Goal: Task Accomplishment & Management: Use online tool/utility

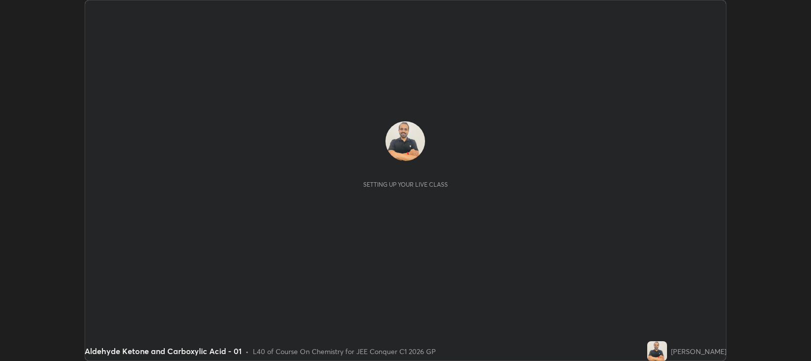
scroll to position [361, 811]
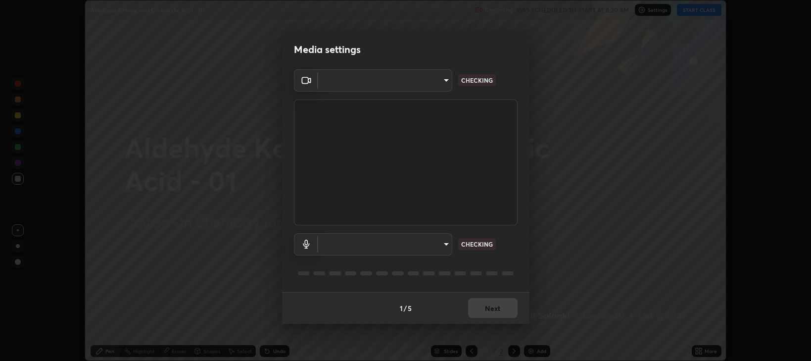
type input "97e3cd23c76f91fb91915eb68de44adfa811e639bdc8ba886a3eb3756a765973"
type input "default"
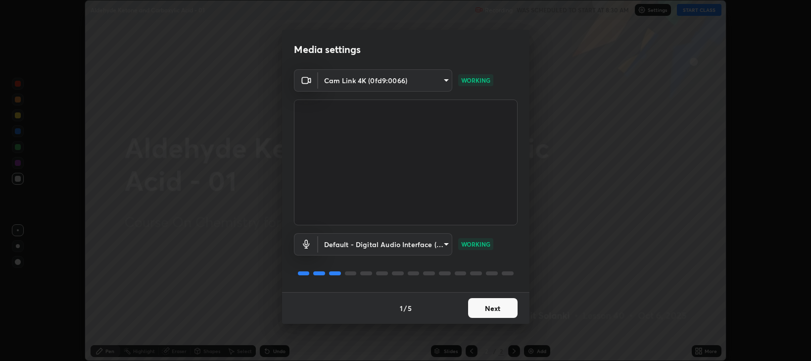
click at [488, 309] on button "Next" at bounding box center [493, 308] width 50 height 20
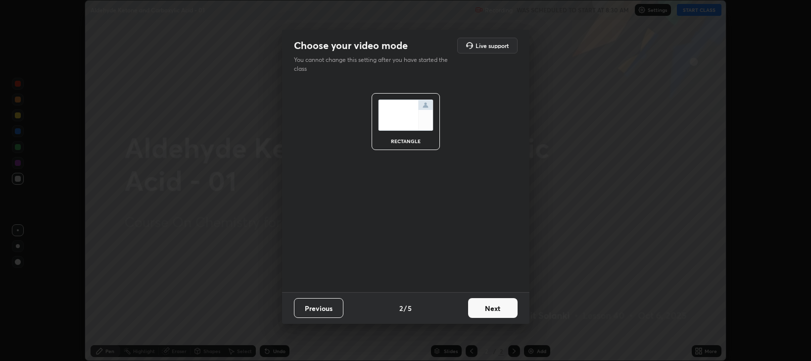
click at [491, 311] on button "Next" at bounding box center [493, 308] width 50 height 20
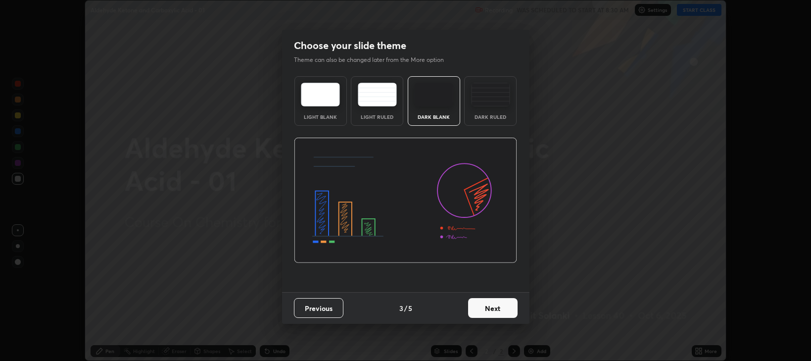
click at [498, 108] on div "Dark Ruled" at bounding box center [490, 101] width 52 height 50
click at [500, 307] on button "Next" at bounding box center [493, 308] width 50 height 20
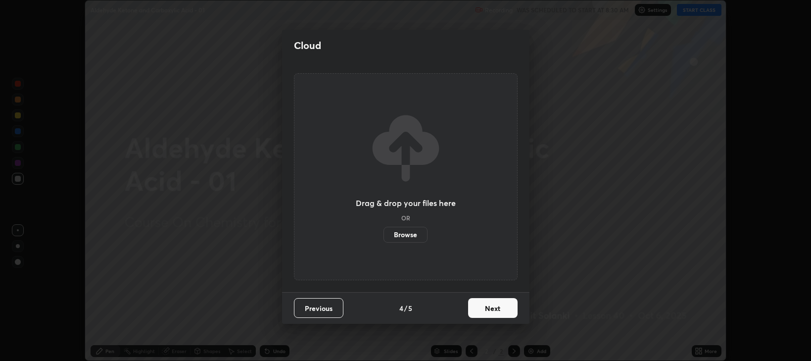
click at [499, 310] on button "Next" at bounding box center [493, 308] width 50 height 20
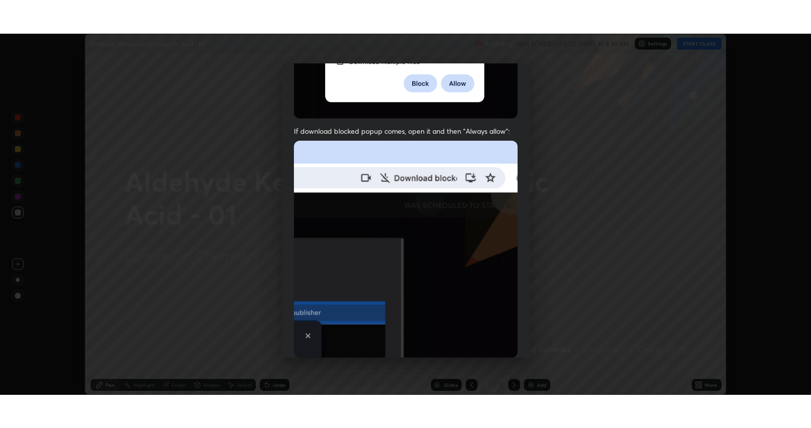
scroll to position [200, 0]
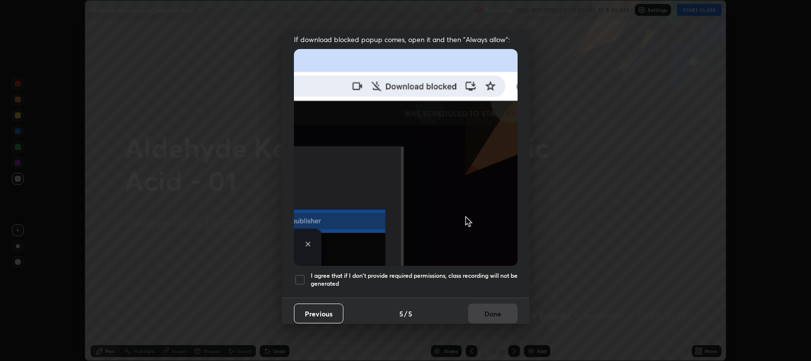
click at [298, 275] on div at bounding box center [300, 280] width 12 height 12
click at [478, 307] on button "Done" at bounding box center [493, 313] width 50 height 20
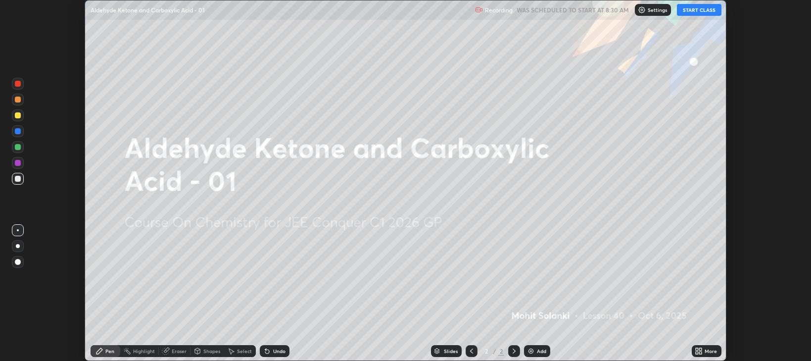
click at [513, 353] on icon at bounding box center [514, 351] width 3 height 5
click at [531, 355] on div "Add" at bounding box center [537, 351] width 26 height 12
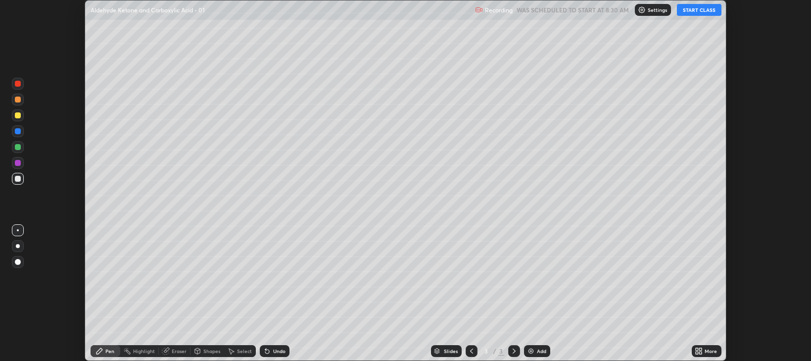
click at [697, 352] on icon at bounding box center [697, 352] width 2 height 2
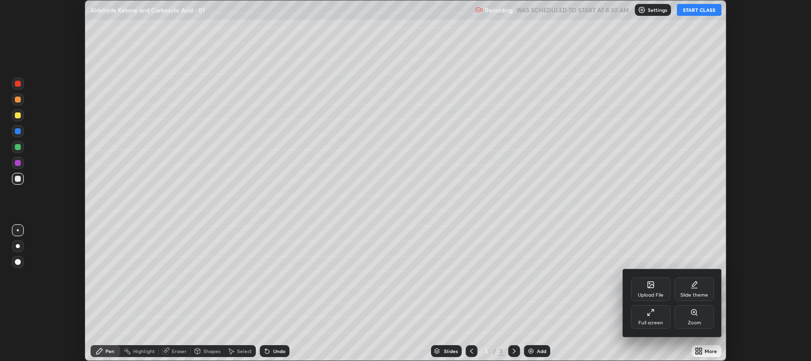
click at [647, 322] on div "Full screen" at bounding box center [651, 322] width 25 height 5
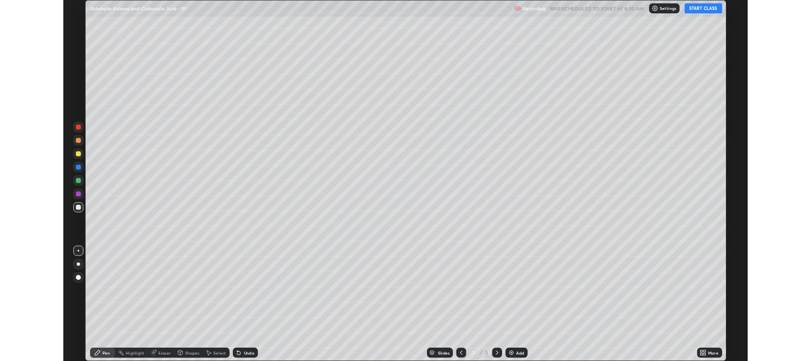
scroll to position [428, 811]
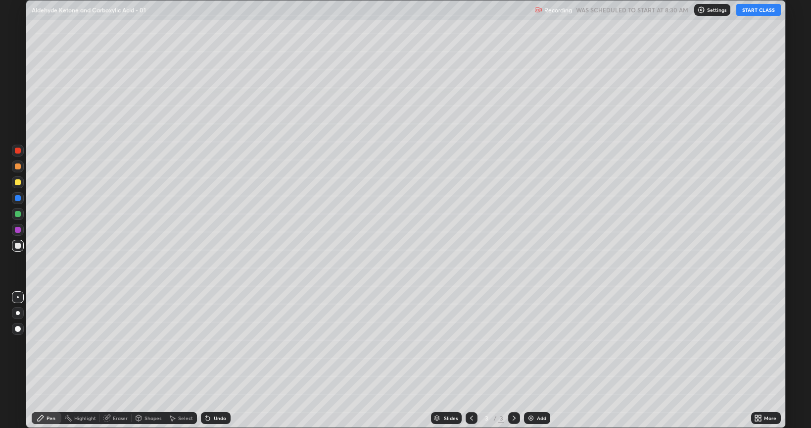
click at [753, 13] on button "START CLASS" at bounding box center [759, 10] width 45 height 12
click at [19, 187] on div at bounding box center [18, 182] width 12 height 12
click at [20, 187] on div at bounding box center [18, 182] width 12 height 12
click at [17, 248] on div at bounding box center [18, 246] width 6 height 6
click at [17, 187] on div at bounding box center [18, 182] width 12 height 12
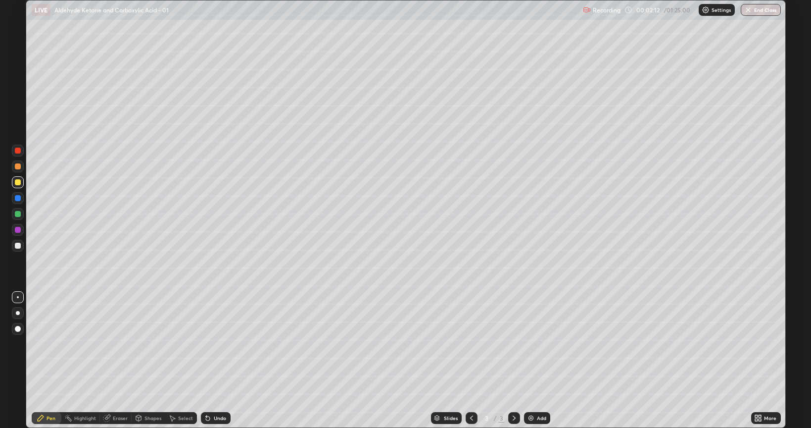
click at [18, 217] on div at bounding box center [18, 214] width 12 height 12
click at [151, 360] on div "Shapes" at bounding box center [153, 417] width 17 height 5
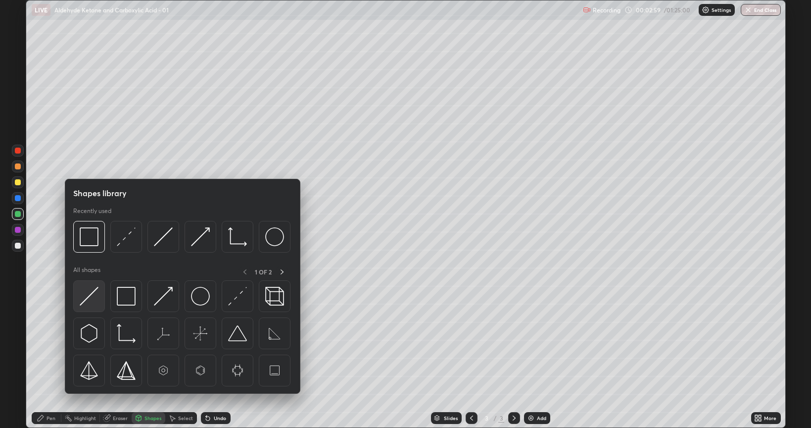
click at [92, 302] on img at bounding box center [89, 296] width 19 height 19
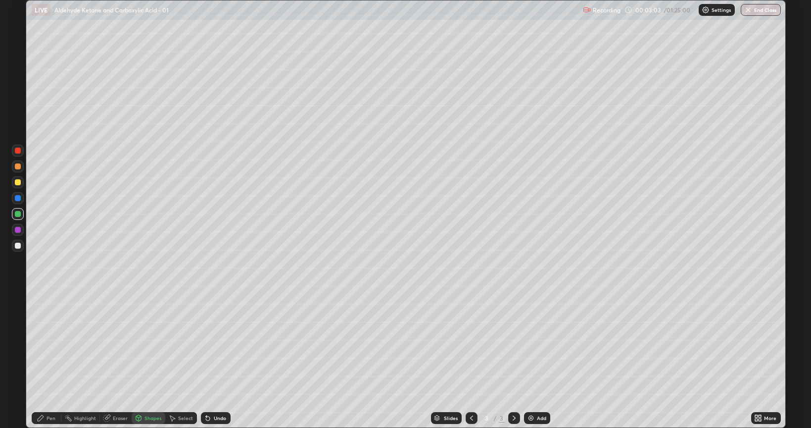
click at [46, 360] on div "Pen" at bounding box center [47, 418] width 30 height 12
click at [18, 246] on div at bounding box center [18, 246] width 6 height 6
click at [159, 360] on div "Shapes" at bounding box center [153, 417] width 17 height 5
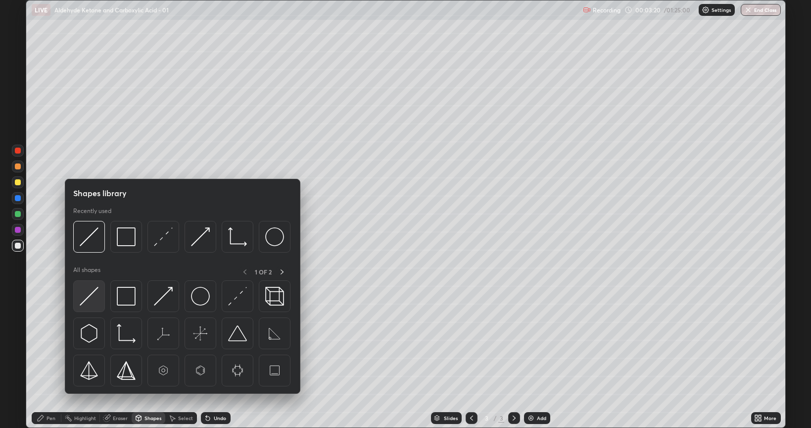
click at [100, 300] on div at bounding box center [89, 296] width 32 height 32
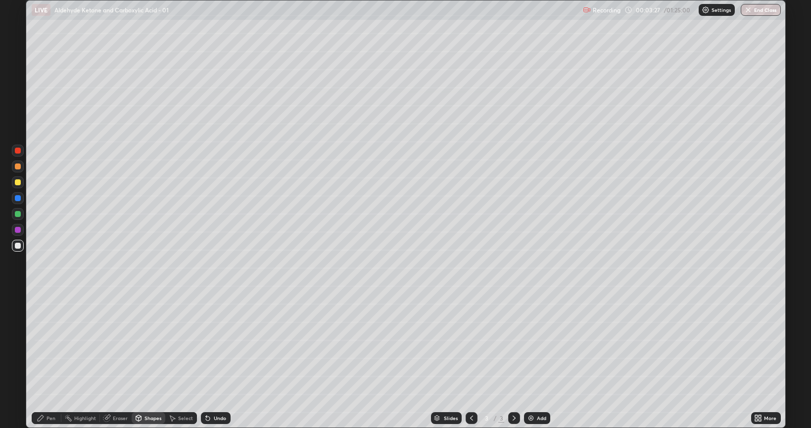
click at [51, 360] on div "Pen" at bounding box center [51, 417] width 9 height 5
click at [20, 184] on div at bounding box center [18, 182] width 6 height 6
click at [122, 360] on div "Eraser" at bounding box center [116, 418] width 32 height 12
click at [51, 360] on div "Pen" at bounding box center [47, 418] width 30 height 12
click at [534, 360] on img at bounding box center [531, 418] width 8 height 8
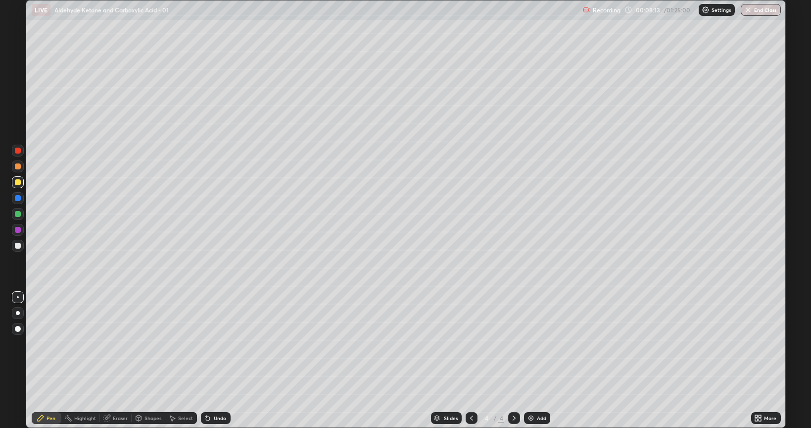
click at [19, 187] on div at bounding box center [18, 182] width 12 height 12
click at [186, 360] on div "Select" at bounding box center [185, 417] width 15 height 5
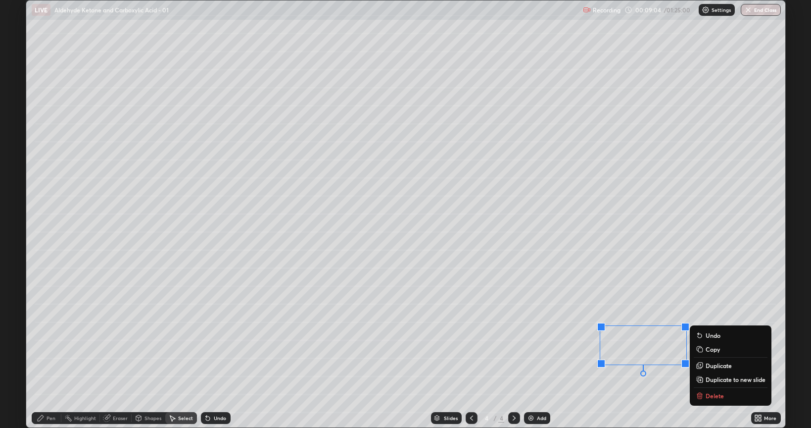
click at [124, 360] on div "Eraser" at bounding box center [116, 418] width 32 height 12
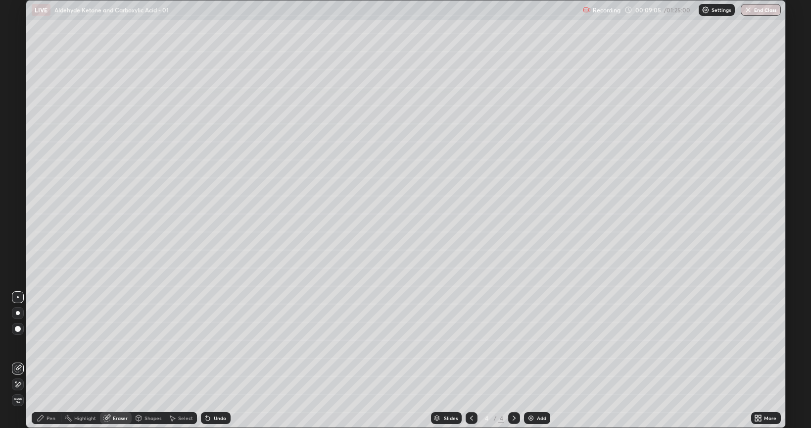
click at [52, 360] on div "Pen" at bounding box center [51, 417] width 9 height 5
click at [18, 186] on div at bounding box center [18, 182] width 12 height 12
click at [16, 215] on div at bounding box center [18, 214] width 6 height 6
click at [16, 182] on div at bounding box center [18, 182] width 6 height 6
click at [15, 215] on div at bounding box center [18, 214] width 6 height 6
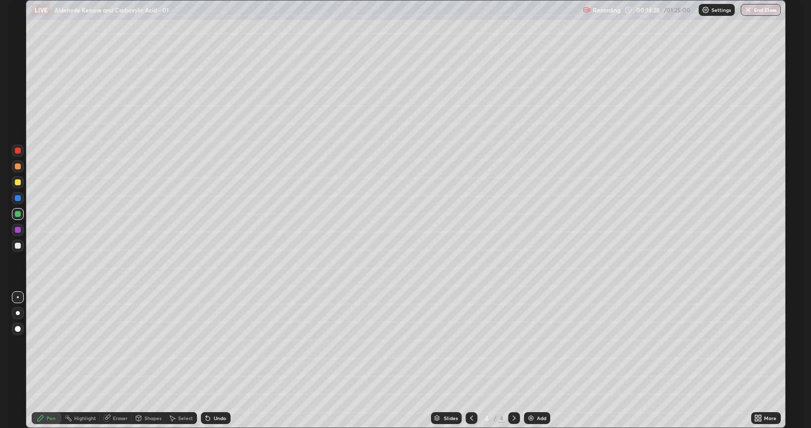
click at [18, 230] on div at bounding box center [18, 230] width 6 height 6
click at [18, 248] on div at bounding box center [18, 246] width 6 height 6
click at [18, 216] on div at bounding box center [18, 214] width 6 height 6
click at [18, 186] on div at bounding box center [18, 182] width 12 height 12
click at [18, 233] on div at bounding box center [18, 230] width 12 height 12
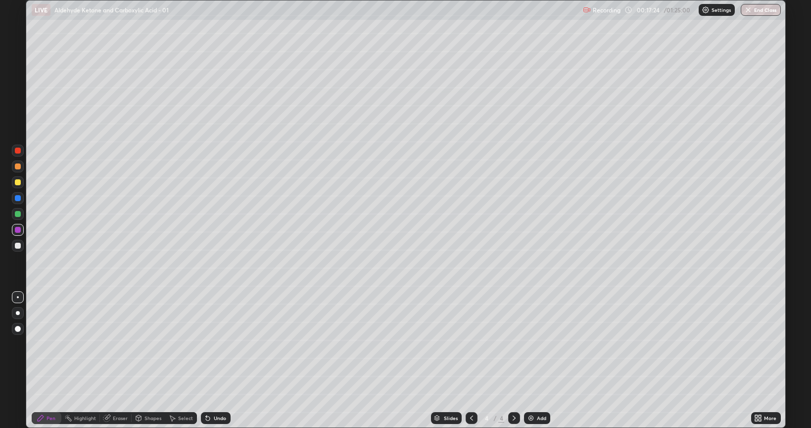
click at [17, 216] on div at bounding box center [18, 214] width 6 height 6
click at [176, 360] on div "Select" at bounding box center [181, 418] width 32 height 12
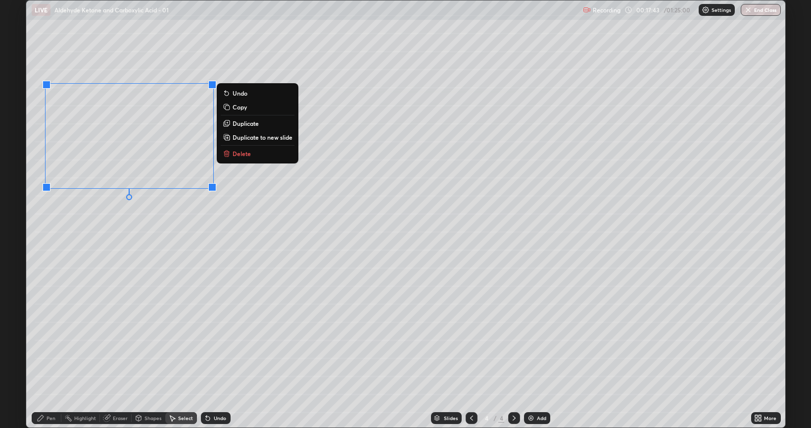
click at [253, 137] on p "Duplicate to new slide" at bounding box center [263, 137] width 60 height 8
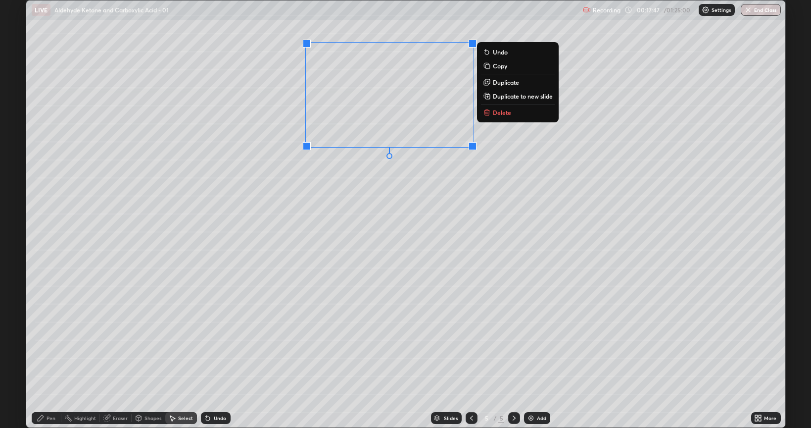
click at [328, 235] on div "0 ° Undo Copy Duplicate Duplicate to new slide Delete" at bounding box center [405, 213] width 759 height 427
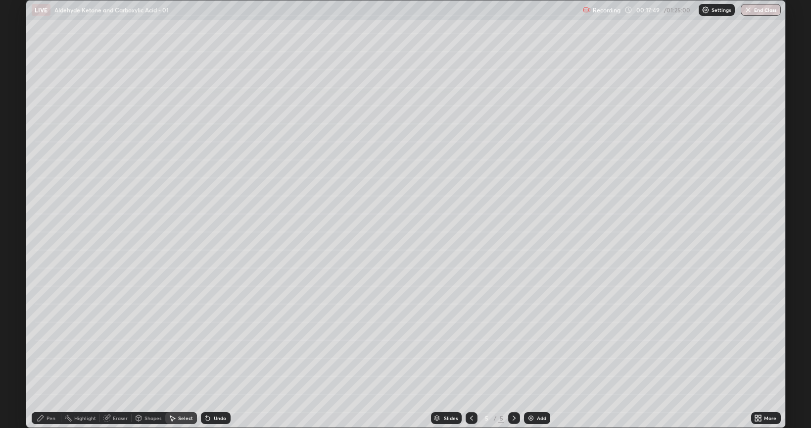
click at [54, 360] on div "Pen" at bounding box center [47, 418] width 30 height 20
click at [19, 249] on div at bounding box center [18, 246] width 12 height 12
click at [16, 200] on div at bounding box center [18, 198] width 6 height 6
click at [15, 214] on div at bounding box center [18, 214] width 6 height 6
click at [17, 246] on div at bounding box center [18, 246] width 6 height 6
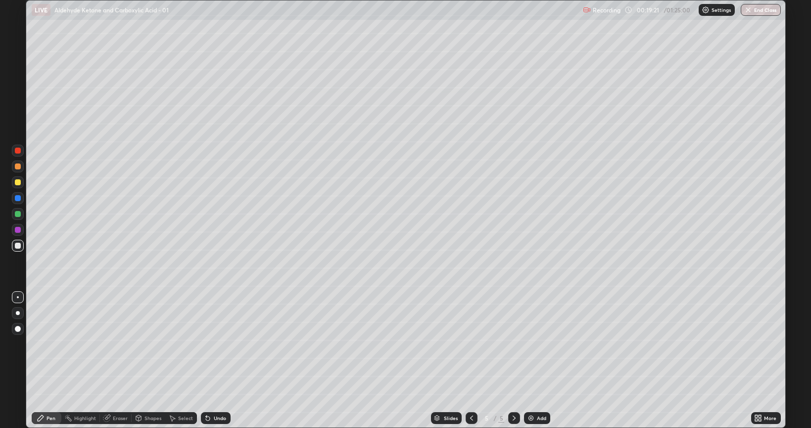
click at [18, 215] on div at bounding box center [18, 214] width 6 height 6
click at [17, 248] on div at bounding box center [18, 246] width 6 height 6
click at [470, 360] on icon at bounding box center [472, 418] width 8 height 8
click at [516, 360] on icon at bounding box center [514, 418] width 8 height 8
click at [510, 360] on icon at bounding box center [514, 418] width 8 height 8
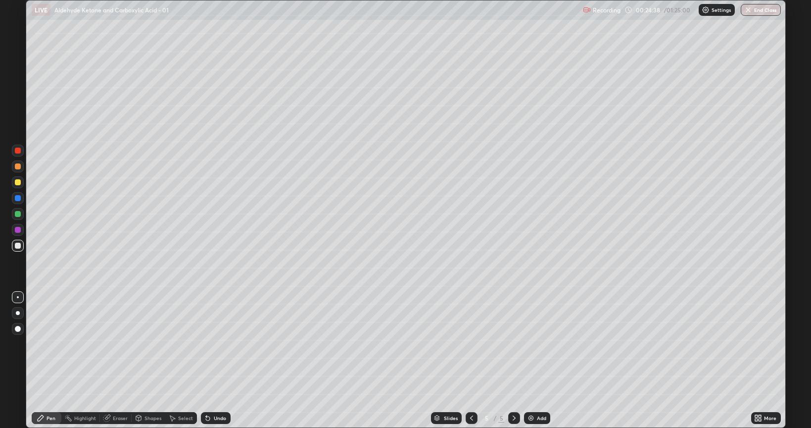
click at [528, 360] on img at bounding box center [531, 418] width 8 height 8
click at [17, 186] on div at bounding box center [18, 182] width 12 height 12
click at [211, 360] on div "Undo" at bounding box center [216, 418] width 30 height 12
click at [212, 360] on div "Undo" at bounding box center [216, 418] width 30 height 12
click at [214, 360] on div "Undo" at bounding box center [220, 417] width 12 height 5
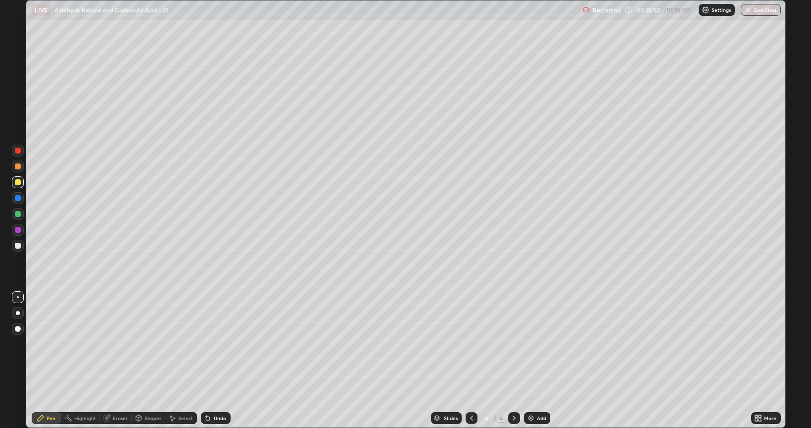
click at [214, 360] on div "Undo" at bounding box center [220, 417] width 12 height 5
click at [18, 214] on div at bounding box center [18, 214] width 6 height 6
click at [16, 200] on div at bounding box center [18, 198] width 6 height 6
click at [18, 231] on div at bounding box center [18, 230] width 6 height 6
click at [21, 247] on div at bounding box center [18, 246] width 12 height 12
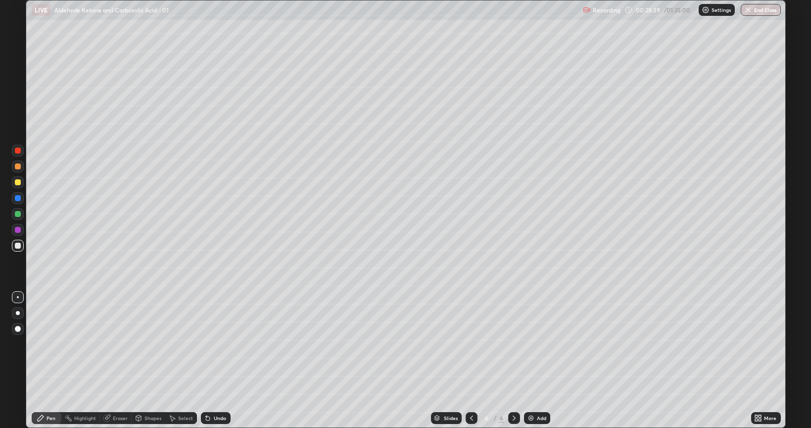
click at [18, 214] on div at bounding box center [18, 214] width 6 height 6
click at [16, 233] on div at bounding box center [18, 230] width 12 height 12
click at [18, 183] on div at bounding box center [18, 182] width 6 height 6
click at [18, 218] on div at bounding box center [18, 214] width 12 height 12
click at [20, 233] on div at bounding box center [18, 230] width 12 height 12
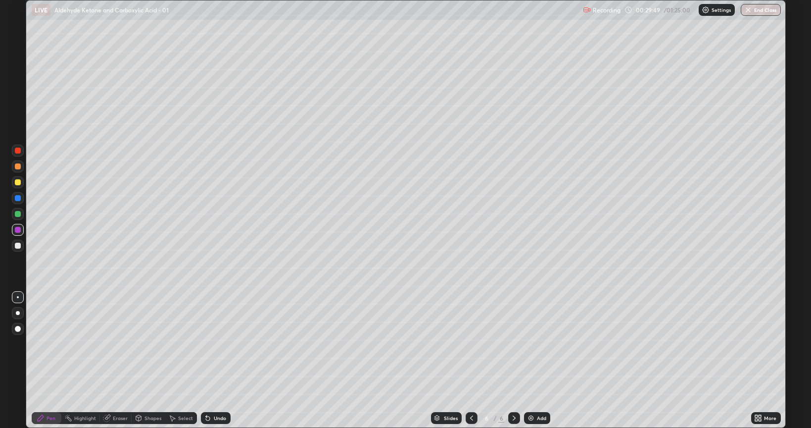
click at [18, 185] on div at bounding box center [18, 182] width 6 height 6
click at [534, 360] on img at bounding box center [531, 418] width 8 height 8
click at [17, 247] on div at bounding box center [18, 246] width 6 height 6
click at [19, 186] on div at bounding box center [18, 182] width 12 height 12
click at [16, 218] on div at bounding box center [18, 214] width 12 height 12
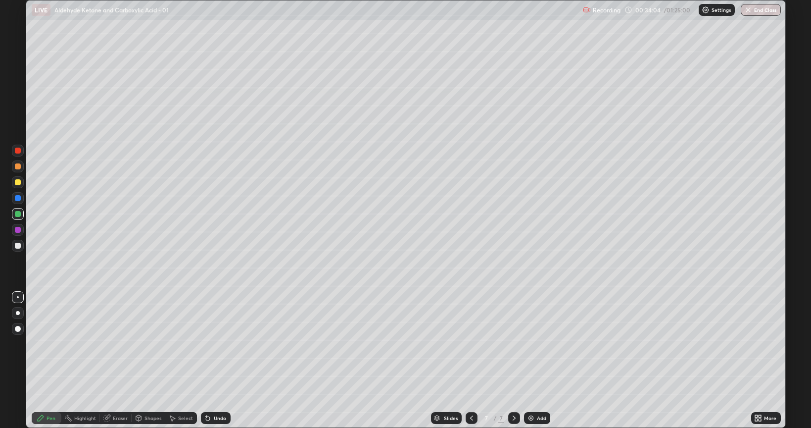
click at [21, 232] on div at bounding box center [18, 230] width 12 height 12
click at [18, 248] on div at bounding box center [18, 246] width 6 height 6
click at [528, 360] on img at bounding box center [531, 418] width 8 height 8
click at [19, 185] on div at bounding box center [18, 182] width 6 height 6
click at [17, 247] on div at bounding box center [18, 246] width 6 height 6
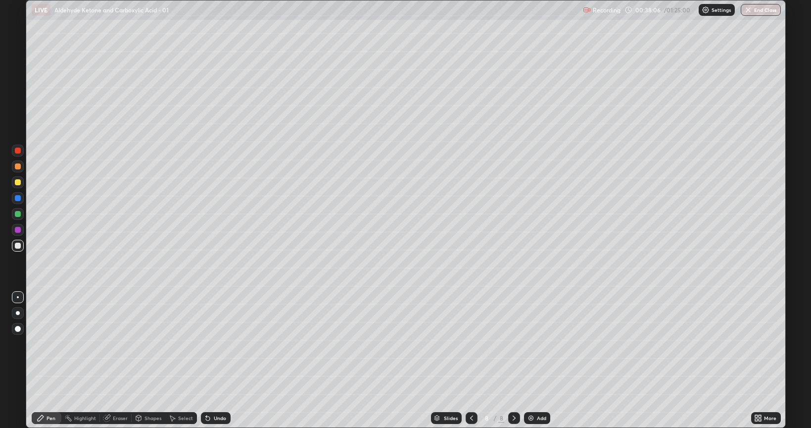
click at [16, 186] on div at bounding box center [18, 182] width 12 height 12
click at [18, 246] on div at bounding box center [18, 246] width 6 height 6
click at [19, 216] on div at bounding box center [18, 214] width 6 height 6
click at [207, 360] on icon at bounding box center [208, 418] width 4 height 4
click at [19, 247] on div at bounding box center [18, 246] width 6 height 6
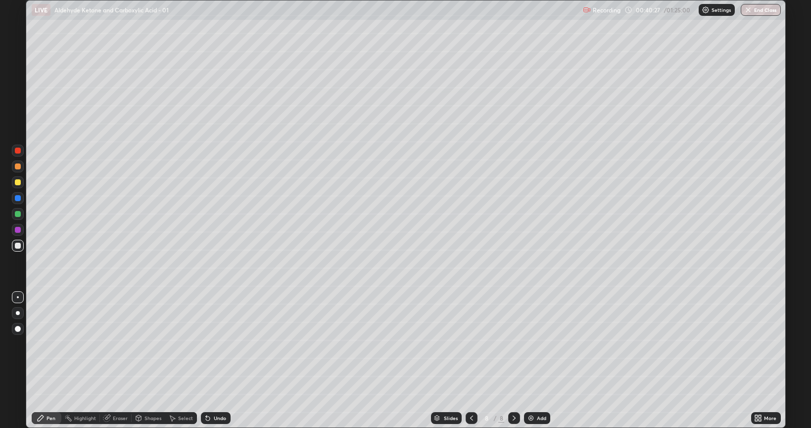
click at [214, 360] on div "Undo" at bounding box center [220, 417] width 12 height 5
click at [223, 360] on div "Undo" at bounding box center [220, 417] width 12 height 5
click at [18, 231] on div at bounding box center [18, 230] width 6 height 6
click at [17, 247] on div at bounding box center [18, 246] width 6 height 6
click at [17, 185] on div at bounding box center [18, 182] width 6 height 6
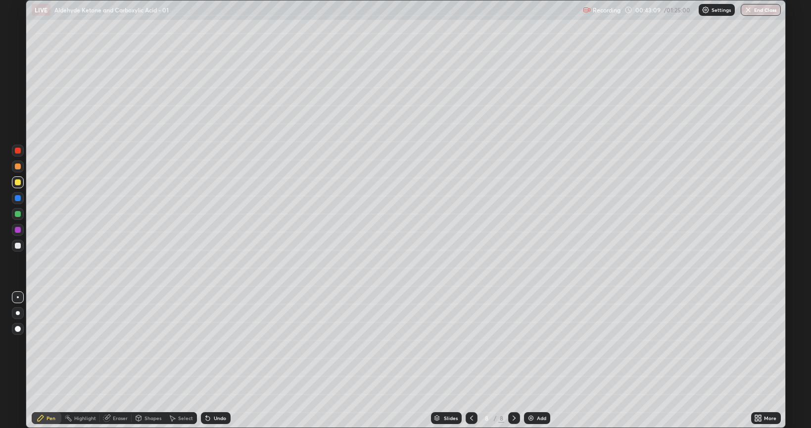
click at [209, 360] on icon at bounding box center [208, 418] width 8 height 8
click at [211, 360] on div "Undo" at bounding box center [216, 418] width 30 height 12
click at [222, 360] on div "Undo" at bounding box center [220, 417] width 12 height 5
click at [116, 360] on div "Eraser" at bounding box center [120, 417] width 15 height 5
click at [50, 360] on div "Pen" at bounding box center [51, 417] width 9 height 5
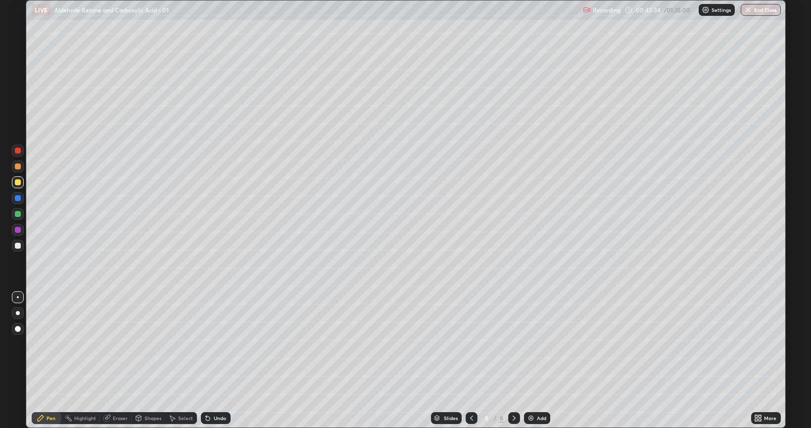
click at [17, 185] on div at bounding box center [18, 182] width 12 height 12
click at [116, 360] on div "Eraser" at bounding box center [116, 418] width 32 height 12
click at [42, 360] on icon at bounding box center [41, 418] width 8 height 8
click at [17, 184] on div at bounding box center [18, 182] width 6 height 6
click at [19, 214] on div at bounding box center [18, 214] width 6 height 6
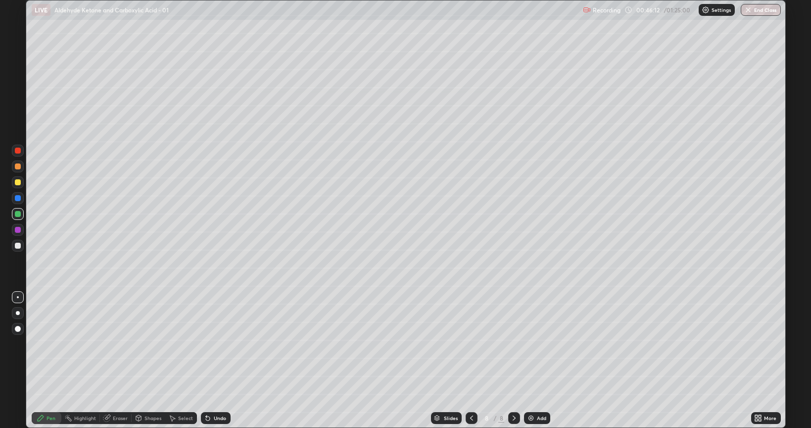
click at [514, 360] on icon at bounding box center [514, 418] width 8 height 8
click at [528, 360] on div "Add" at bounding box center [537, 418] width 26 height 12
click at [20, 248] on div at bounding box center [18, 246] width 6 height 6
click at [18, 183] on div at bounding box center [18, 182] width 6 height 6
click at [17, 248] on div at bounding box center [18, 246] width 6 height 6
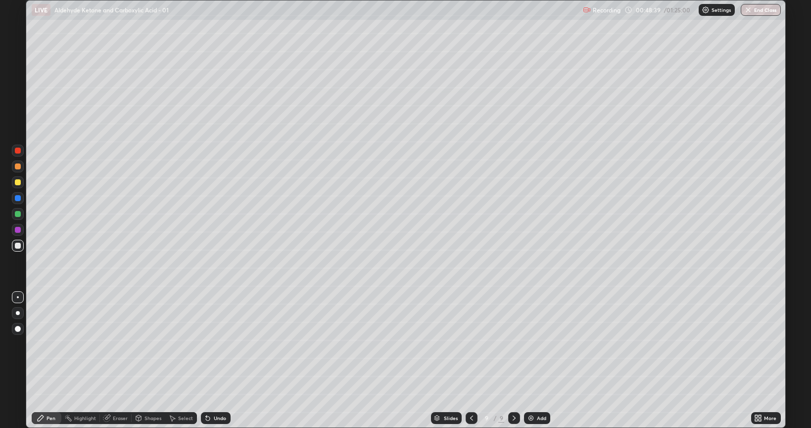
click at [16, 181] on div at bounding box center [18, 182] width 6 height 6
click at [18, 246] on div at bounding box center [18, 246] width 6 height 6
click at [527, 360] on img at bounding box center [531, 418] width 8 height 8
click at [19, 186] on div at bounding box center [18, 182] width 12 height 12
click at [18, 247] on div at bounding box center [18, 246] width 6 height 6
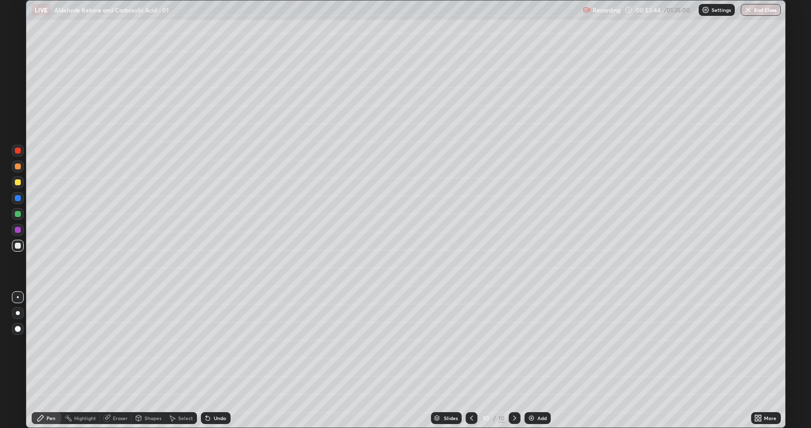
click at [18, 216] on div at bounding box center [18, 214] width 6 height 6
click at [17, 184] on div at bounding box center [18, 182] width 6 height 6
click at [20, 244] on div at bounding box center [18, 246] width 6 height 6
click at [19, 247] on div at bounding box center [18, 246] width 6 height 6
click at [217, 360] on div "Undo" at bounding box center [220, 417] width 12 height 5
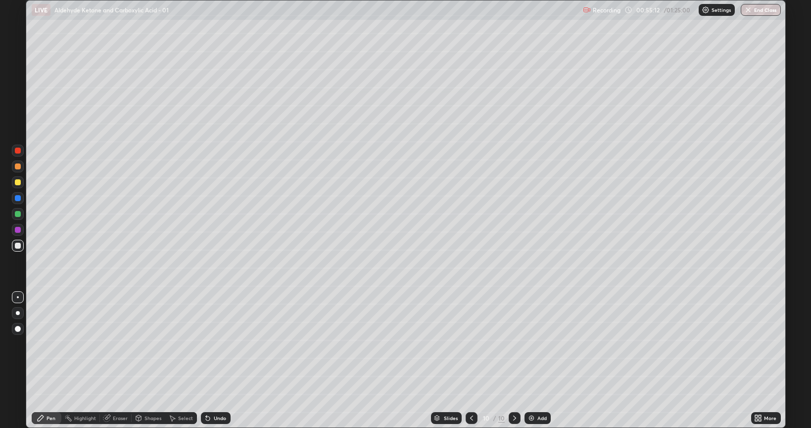
click at [114, 360] on div "Eraser" at bounding box center [120, 417] width 15 height 5
click at [50, 360] on div "Pen" at bounding box center [47, 418] width 30 height 12
click at [115, 360] on div "Eraser" at bounding box center [120, 417] width 15 height 5
click at [52, 360] on div "Pen" at bounding box center [51, 417] width 9 height 5
click at [529, 360] on img at bounding box center [532, 418] width 8 height 8
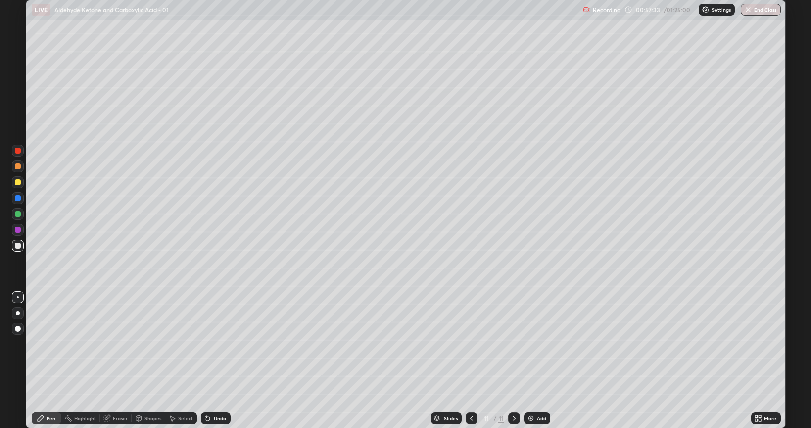
click at [18, 185] on div at bounding box center [18, 182] width 12 height 12
click at [219, 360] on div "Undo" at bounding box center [216, 418] width 30 height 12
click at [220, 360] on div "Undo" at bounding box center [216, 418] width 30 height 12
click at [223, 360] on div "Undo" at bounding box center [216, 418] width 30 height 12
click at [224, 360] on div "Undo" at bounding box center [216, 418] width 30 height 12
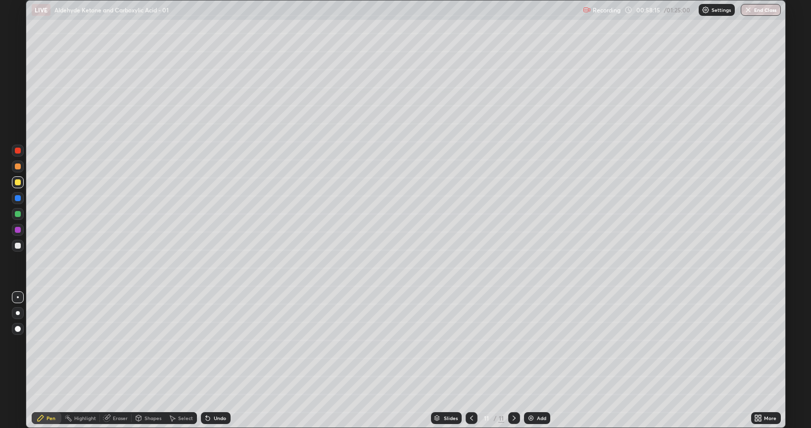
click at [17, 245] on div at bounding box center [18, 246] width 6 height 6
click at [17, 246] on div at bounding box center [18, 246] width 6 height 6
click at [17, 218] on div at bounding box center [18, 214] width 12 height 12
click at [19, 184] on div at bounding box center [18, 182] width 6 height 6
click at [16, 232] on div at bounding box center [18, 230] width 6 height 6
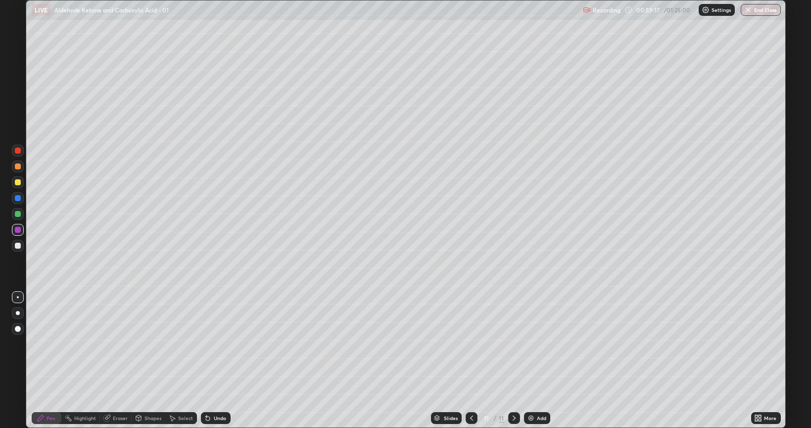
click at [17, 248] on div at bounding box center [18, 246] width 6 height 6
click at [16, 184] on div at bounding box center [18, 182] width 6 height 6
click at [16, 246] on div at bounding box center [18, 246] width 6 height 6
click at [18, 183] on div at bounding box center [18, 182] width 6 height 6
click at [17, 247] on div at bounding box center [18, 246] width 6 height 6
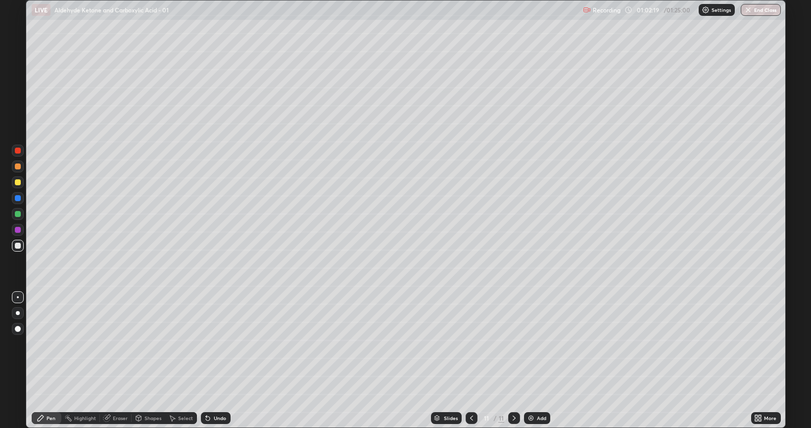
click at [18, 187] on div at bounding box center [18, 182] width 12 height 12
click at [19, 245] on div at bounding box center [18, 246] width 6 height 6
click at [17, 216] on div at bounding box center [18, 214] width 6 height 6
click at [18, 247] on div at bounding box center [18, 246] width 6 height 6
click at [17, 234] on div at bounding box center [18, 230] width 12 height 12
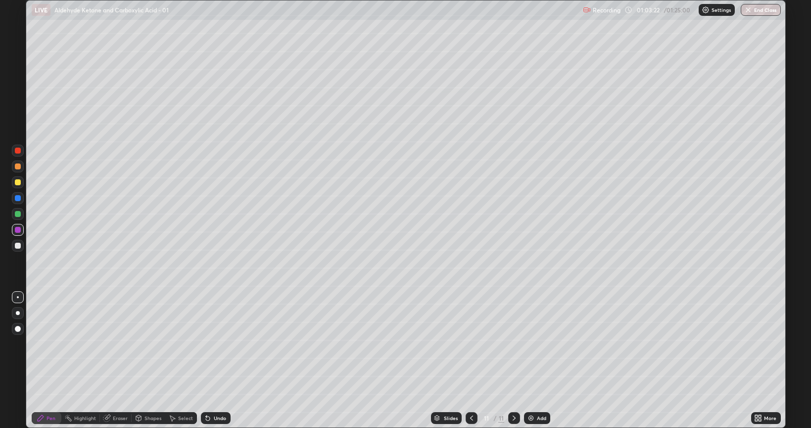
click at [21, 244] on div at bounding box center [18, 246] width 12 height 12
click at [17, 185] on div at bounding box center [18, 182] width 6 height 6
click at [17, 232] on div at bounding box center [18, 230] width 6 height 6
click at [15, 246] on div at bounding box center [18, 246] width 6 height 6
click at [16, 217] on div at bounding box center [18, 214] width 12 height 12
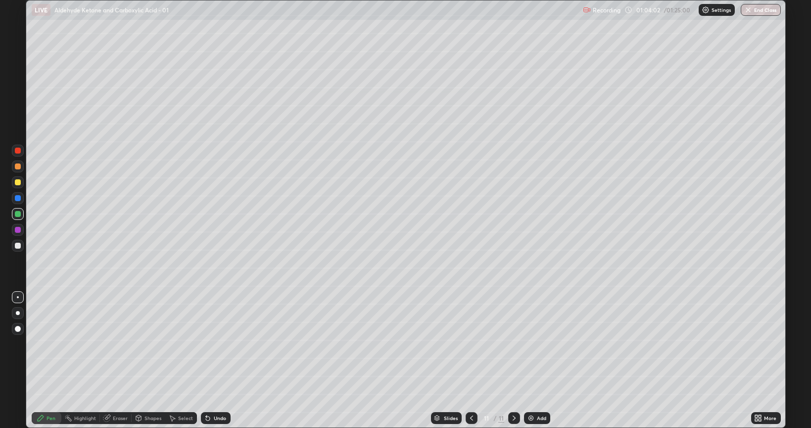
click at [14, 248] on div at bounding box center [18, 246] width 12 height 12
click at [15, 217] on div at bounding box center [18, 214] width 12 height 12
click at [176, 360] on div "Select" at bounding box center [181, 418] width 32 height 12
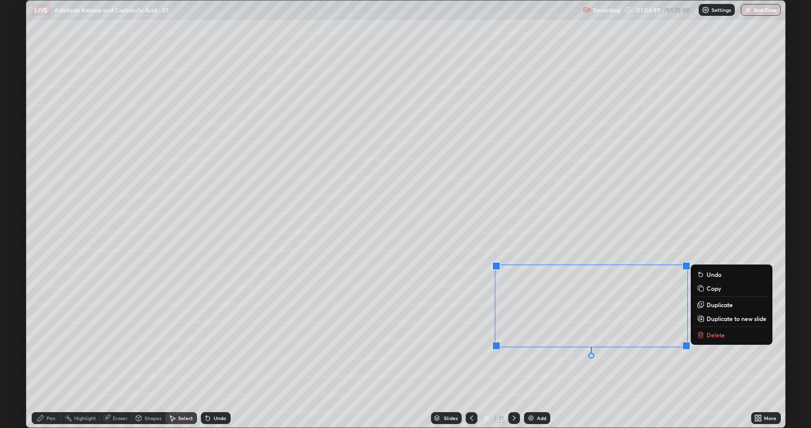
click at [721, 320] on p "Duplicate to new slide" at bounding box center [737, 318] width 60 height 8
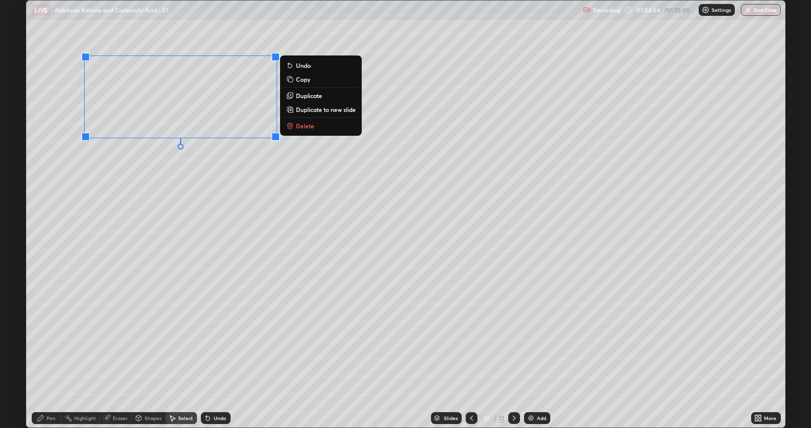
click at [156, 253] on div "0 ° Undo Copy Duplicate Duplicate to new slide Delete" at bounding box center [405, 213] width 759 height 427
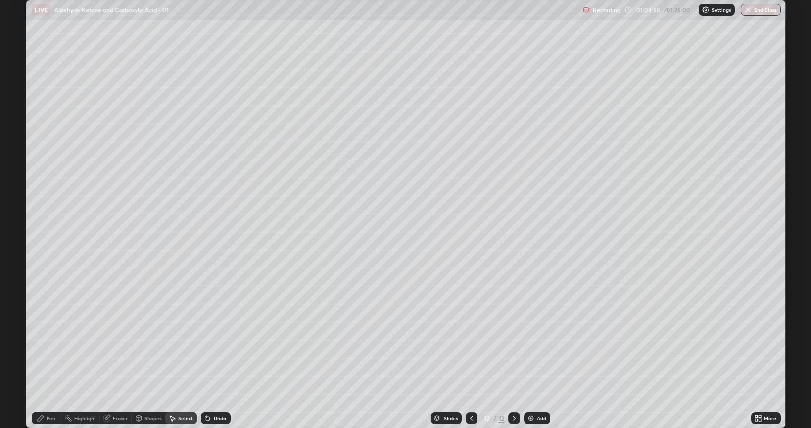
click at [52, 360] on div "Pen" at bounding box center [47, 418] width 30 height 12
click at [22, 249] on div at bounding box center [18, 246] width 12 height 12
click at [147, 360] on div "Shapes" at bounding box center [153, 417] width 17 height 5
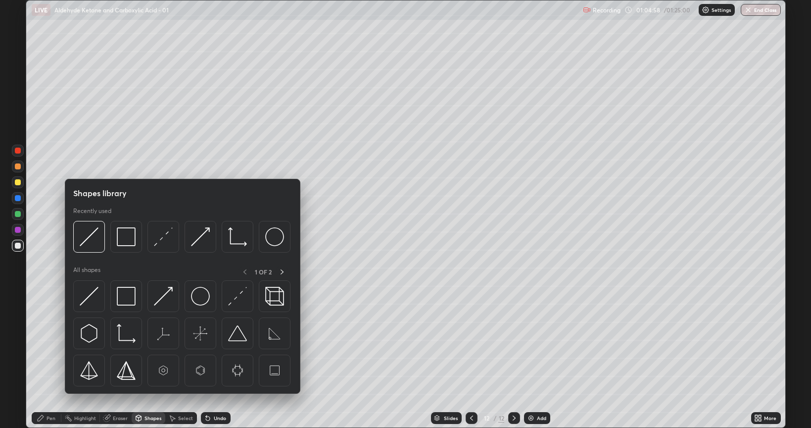
click at [123, 360] on div "Eraser" at bounding box center [120, 417] width 15 height 5
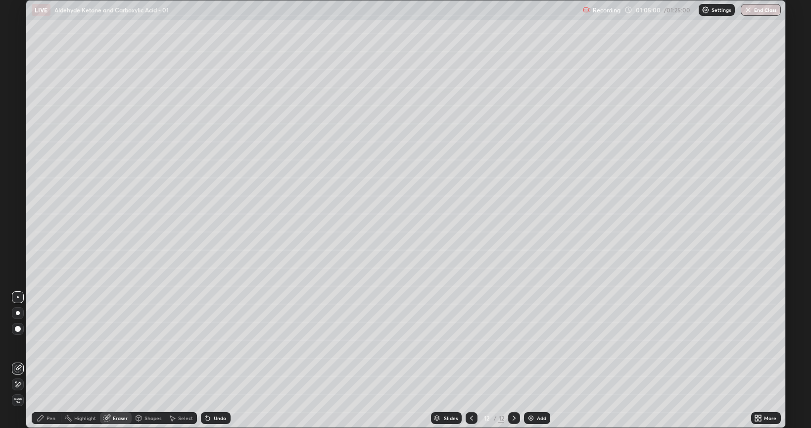
click at [50, 360] on div "Pen" at bounding box center [47, 418] width 30 height 12
click at [16, 247] on div at bounding box center [18, 246] width 6 height 6
click at [20, 187] on div at bounding box center [18, 182] width 12 height 12
click at [279, 360] on div "Slides 12 / 12 Add" at bounding box center [491, 418] width 521 height 20
click at [301, 360] on div "Slides 12 / 12 Add" at bounding box center [491, 418] width 521 height 20
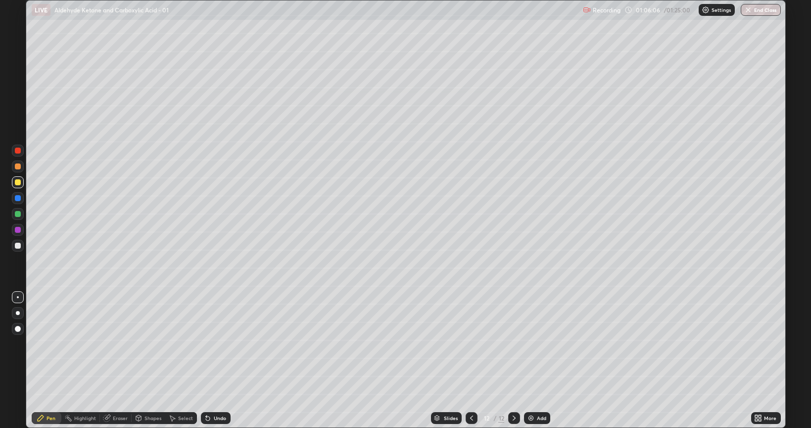
click at [471, 360] on icon at bounding box center [472, 418] width 8 height 8
click at [513, 360] on icon at bounding box center [514, 418] width 8 height 8
click at [18, 246] on div at bounding box center [18, 246] width 6 height 6
click at [19, 229] on div at bounding box center [18, 230] width 6 height 6
click at [19, 248] on div at bounding box center [18, 246] width 6 height 6
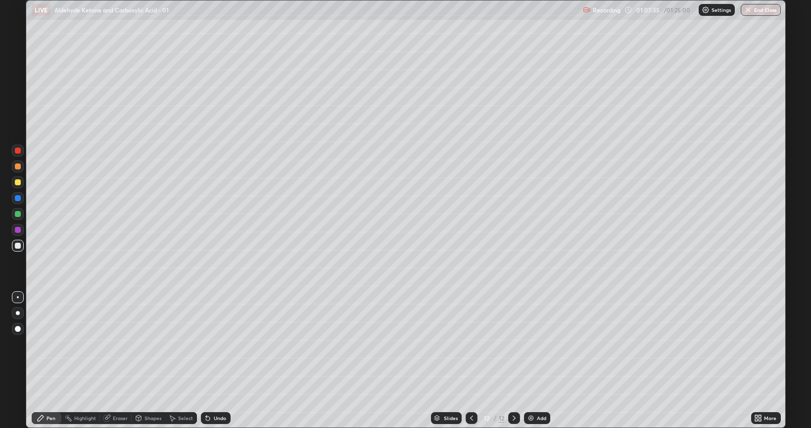
click at [18, 246] on div at bounding box center [18, 246] width 6 height 6
click at [471, 360] on icon at bounding box center [472, 418] width 8 height 8
click at [512, 360] on icon at bounding box center [514, 418] width 8 height 8
click at [18, 218] on div at bounding box center [18, 214] width 12 height 12
click at [470, 360] on icon at bounding box center [472, 418] width 8 height 8
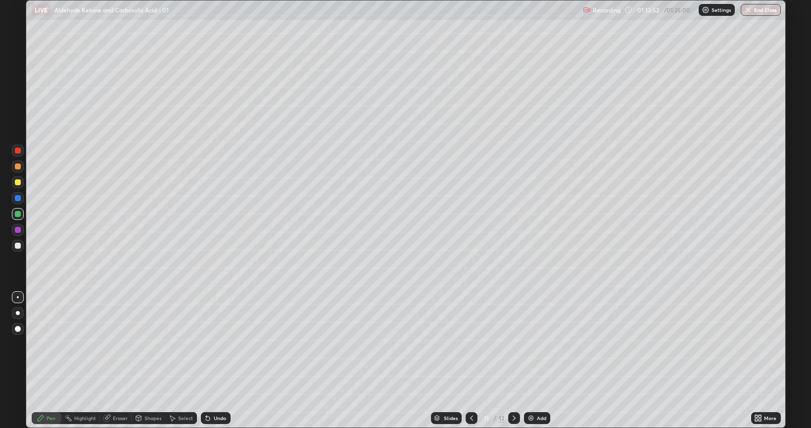
click at [514, 360] on icon at bounding box center [514, 418] width 8 height 8
click at [513, 360] on icon at bounding box center [514, 418] width 8 height 8
click at [531, 360] on img at bounding box center [531, 418] width 8 height 8
click at [18, 186] on div at bounding box center [18, 182] width 12 height 12
click at [17, 249] on div at bounding box center [18, 246] width 12 height 12
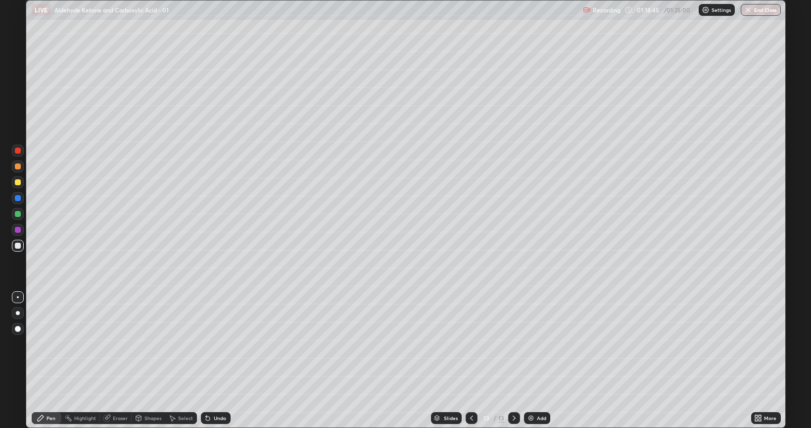
click at [17, 185] on div at bounding box center [18, 182] width 6 height 6
click at [17, 232] on div at bounding box center [18, 230] width 6 height 6
click at [17, 245] on div at bounding box center [18, 246] width 6 height 6
click at [19, 213] on div at bounding box center [18, 214] width 6 height 6
click at [528, 360] on img at bounding box center [531, 418] width 8 height 8
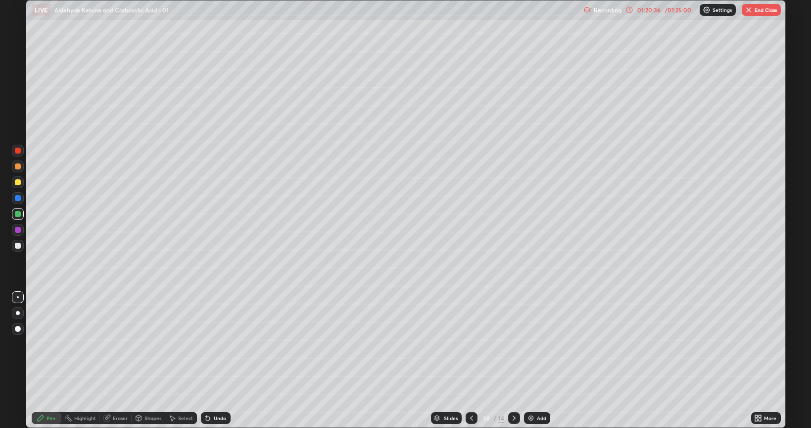
click at [18, 246] on div at bounding box center [18, 246] width 6 height 6
click at [14, 216] on div at bounding box center [18, 214] width 12 height 12
click at [19, 232] on div at bounding box center [18, 230] width 6 height 6
click at [18, 247] on div at bounding box center [18, 246] width 6 height 6
click at [18, 215] on div at bounding box center [18, 214] width 6 height 6
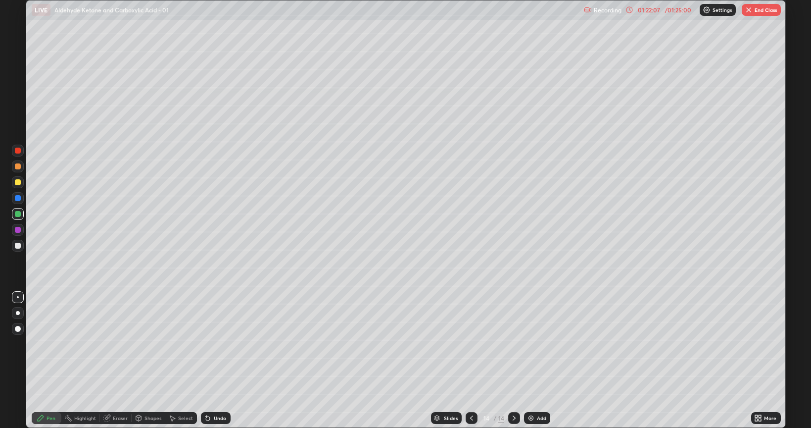
click at [17, 225] on div at bounding box center [18, 230] width 12 height 12
click at [21, 247] on div at bounding box center [18, 246] width 12 height 12
click at [472, 360] on div at bounding box center [472, 418] width 12 height 12
click at [512, 360] on div at bounding box center [514, 418] width 12 height 12
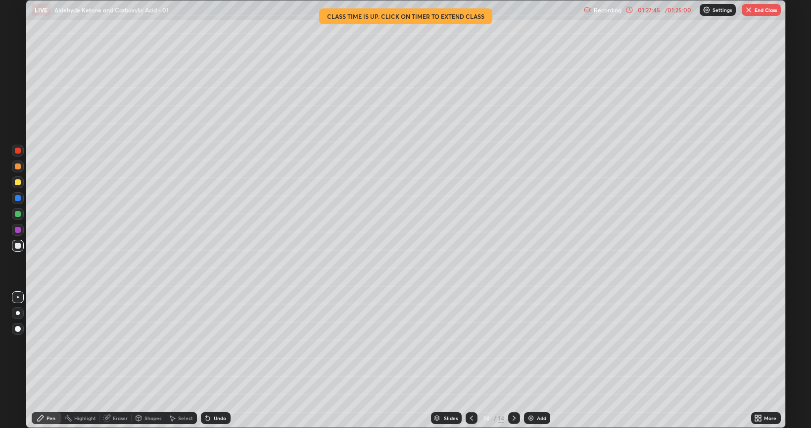
click at [761, 10] on button "End Class" at bounding box center [761, 10] width 39 height 12
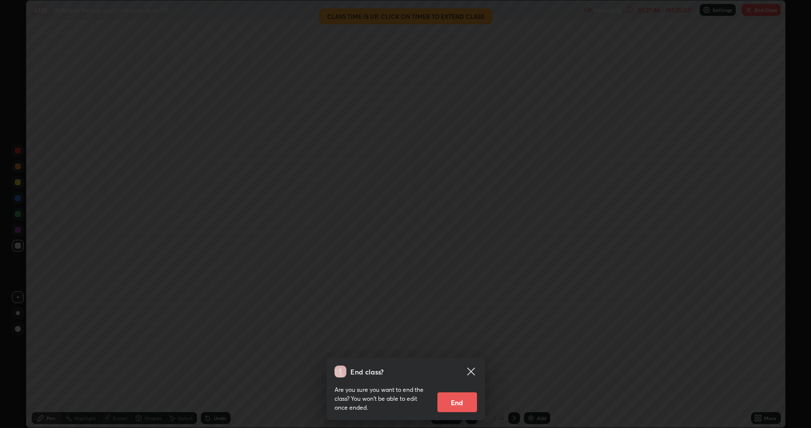
click at [465, 360] on button "End" at bounding box center [458, 402] width 40 height 20
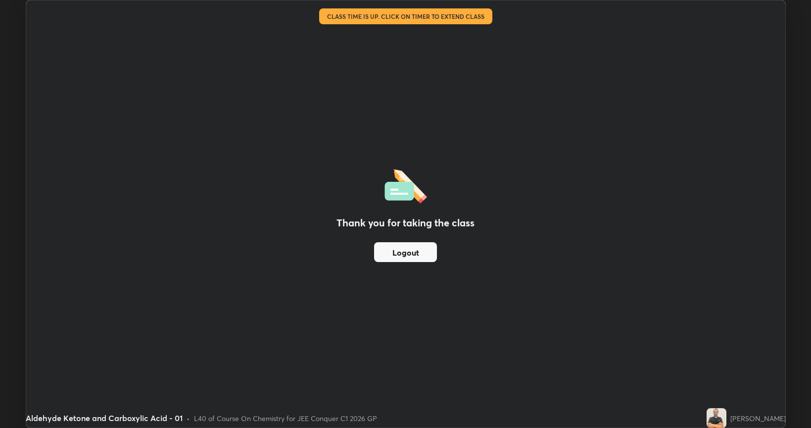
click at [426, 257] on button "Logout" at bounding box center [405, 252] width 63 height 20
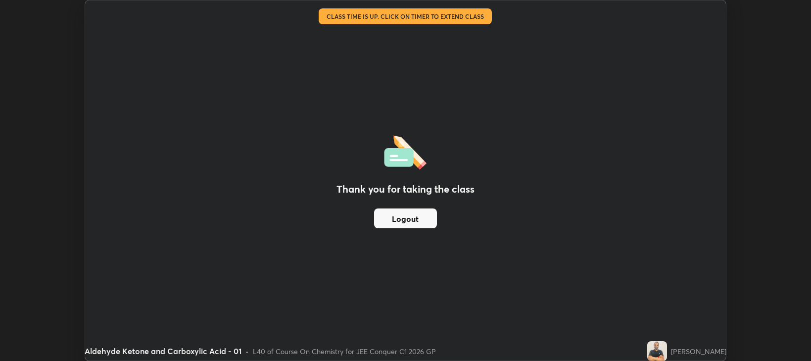
scroll to position [49142, 48691]
click at [666, 349] on img at bounding box center [657, 351] width 20 height 20
click at [667, 345] on img at bounding box center [657, 351] width 20 height 20
click at [627, 348] on div "Aldehyde Ketone and Carboxylic Acid - 01 • L40 of Course On Chemistry for JEE C…" at bounding box center [364, 351] width 558 height 20
click at [644, 255] on div "Thank you for taking the class Logout" at bounding box center [405, 180] width 641 height 360
